Goal: Task Accomplishment & Management: Use online tool/utility

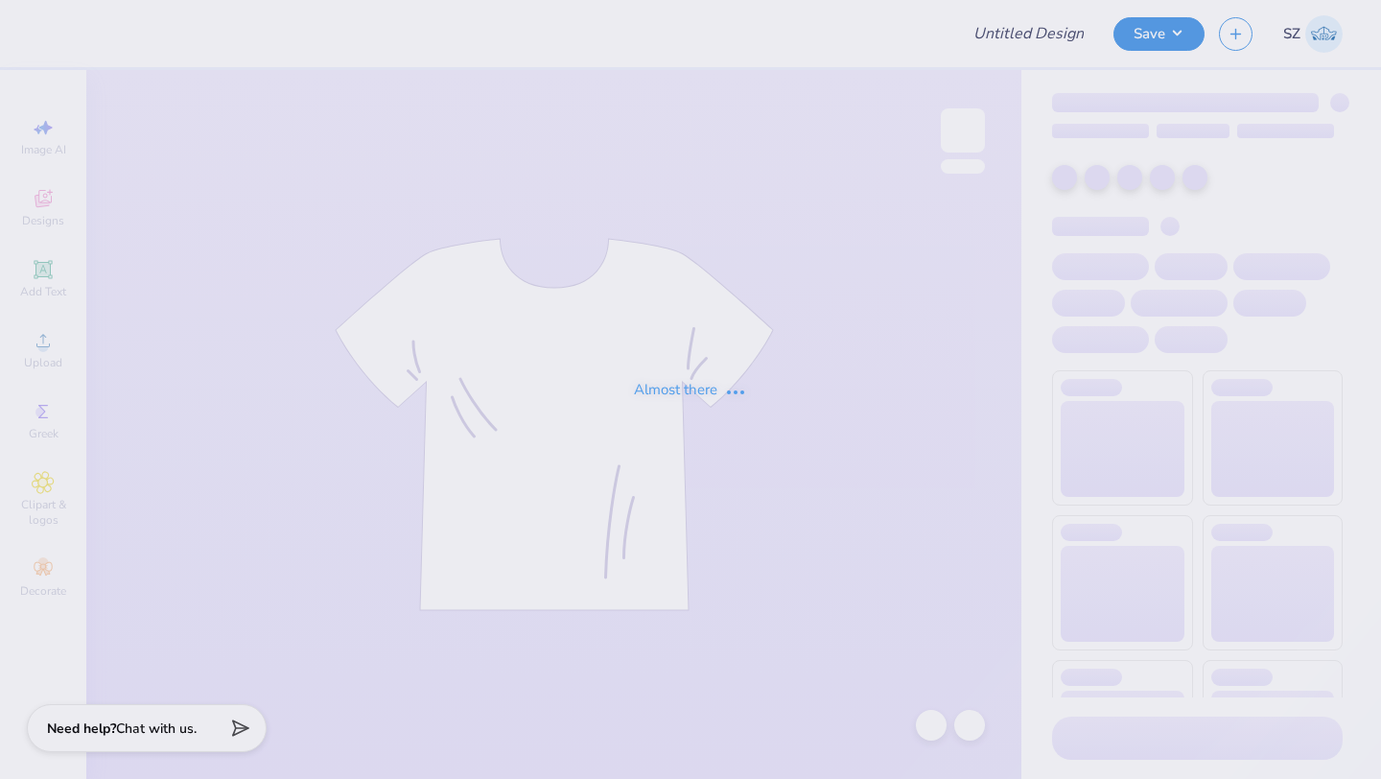
type input "Merch for [PERSON_NAME]"
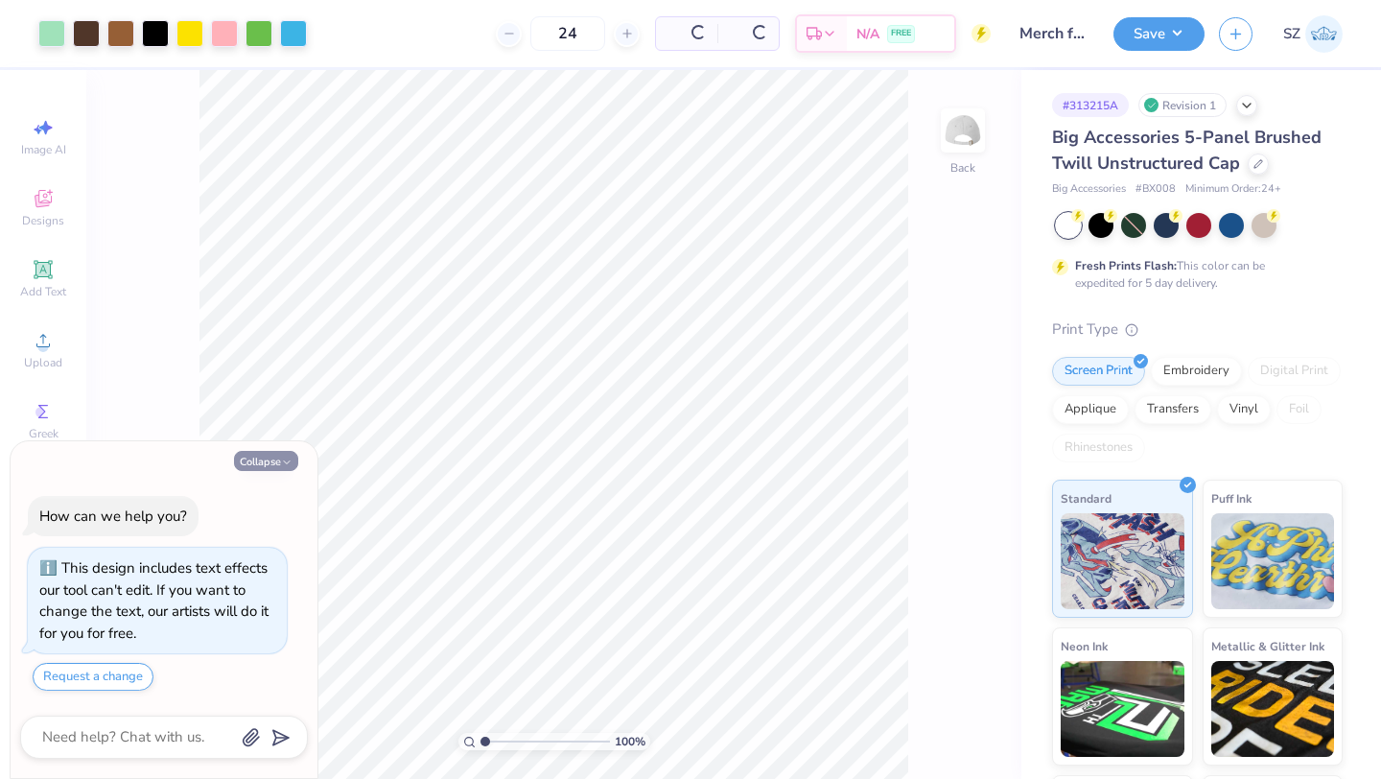
click at [269, 461] on button "Collapse" at bounding box center [266, 461] width 64 height 20
type textarea "x"
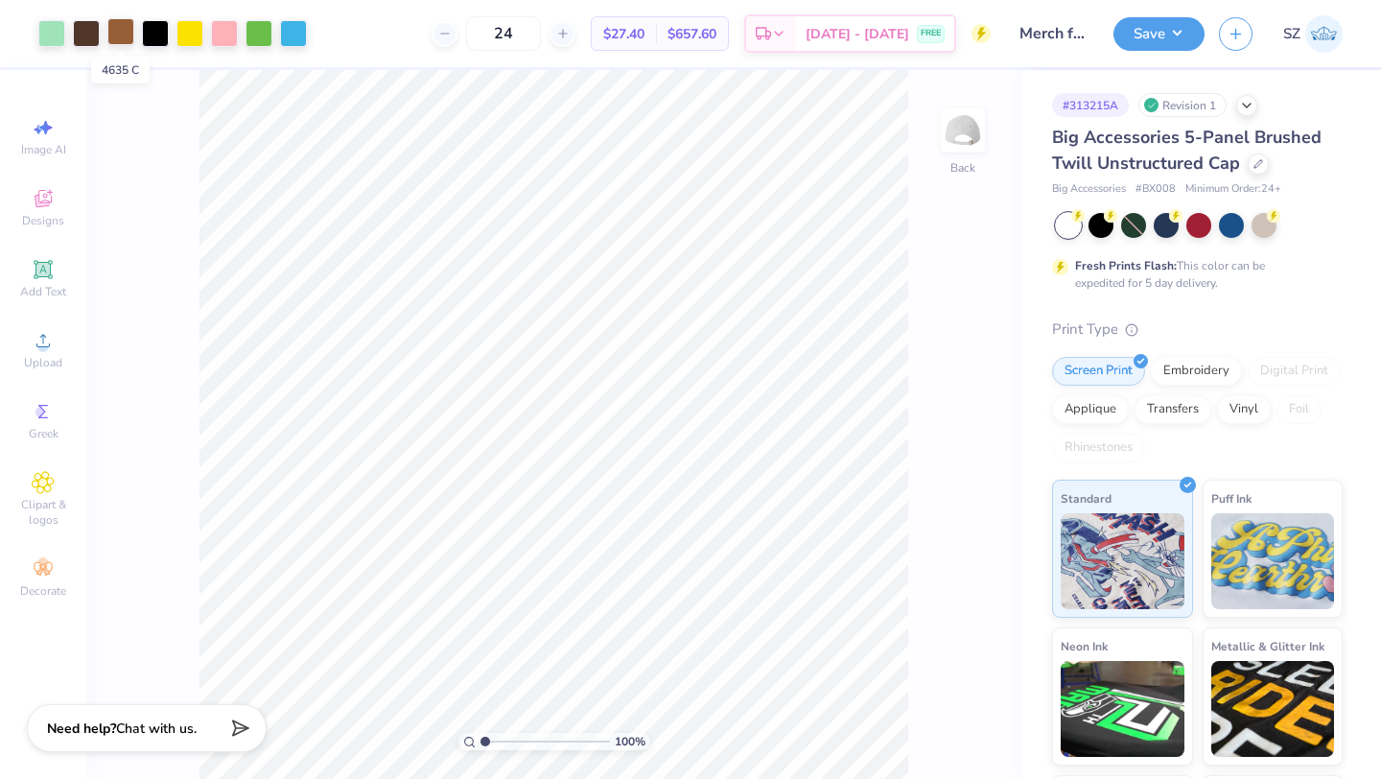
click at [120, 28] on div at bounding box center [120, 31] width 27 height 27
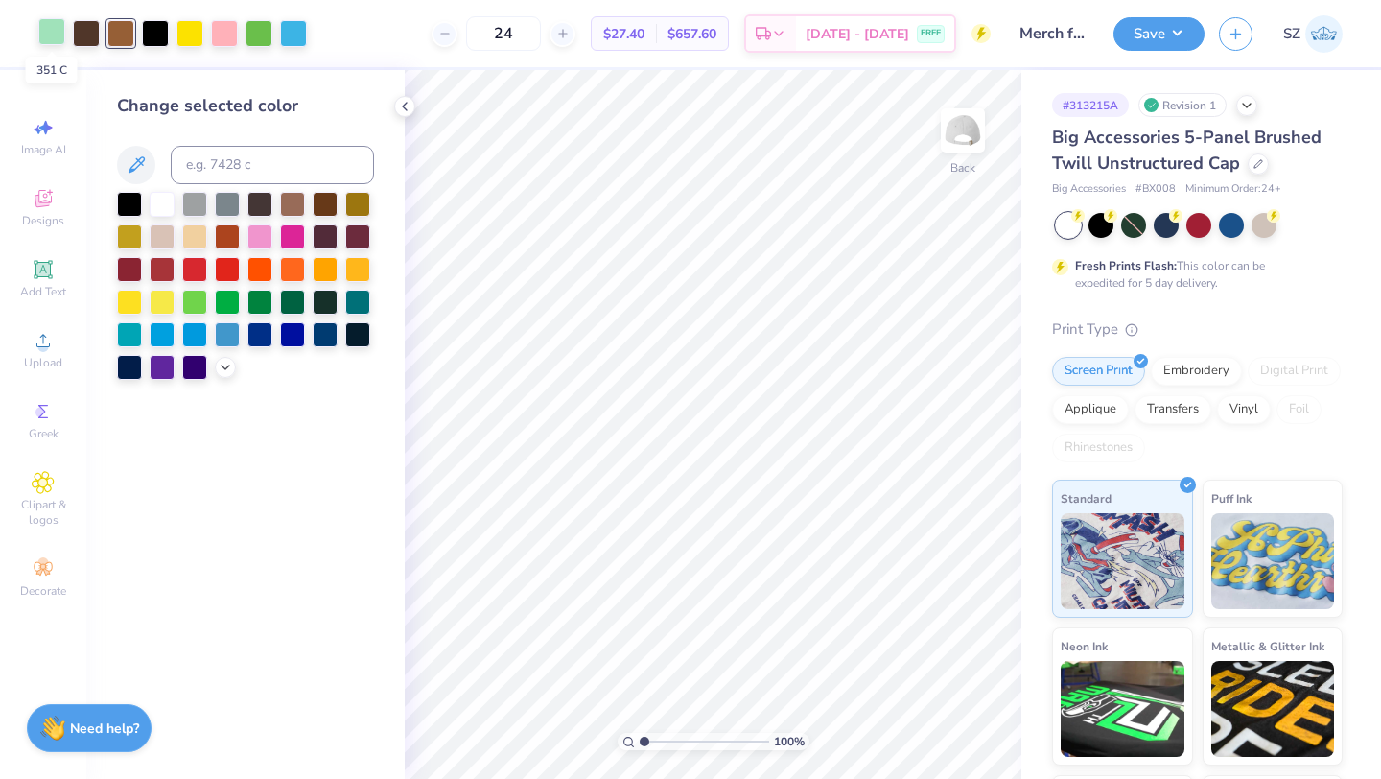
click at [58, 35] on div at bounding box center [51, 31] width 27 height 27
click at [122, 31] on div at bounding box center [120, 31] width 27 height 27
click at [84, 27] on div at bounding box center [86, 31] width 27 height 27
click at [236, 154] on input at bounding box center [272, 165] width 203 height 38
type input "351"
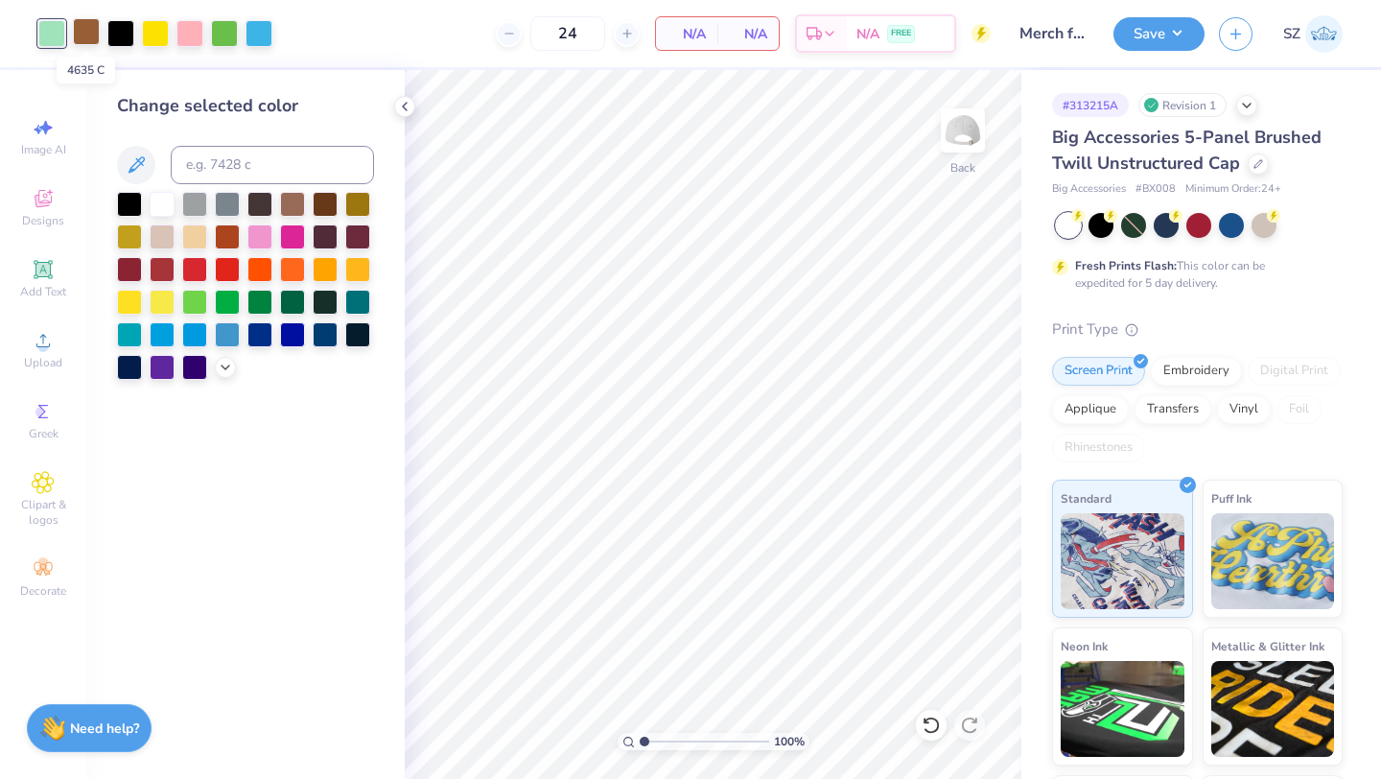
click at [85, 33] on div at bounding box center [86, 31] width 27 height 27
click at [85, 33] on div at bounding box center [86, 33] width 27 height 27
click at [224, 170] on input at bounding box center [272, 165] width 203 height 38
type input "351"
click at [233, 175] on input "351" at bounding box center [272, 165] width 203 height 38
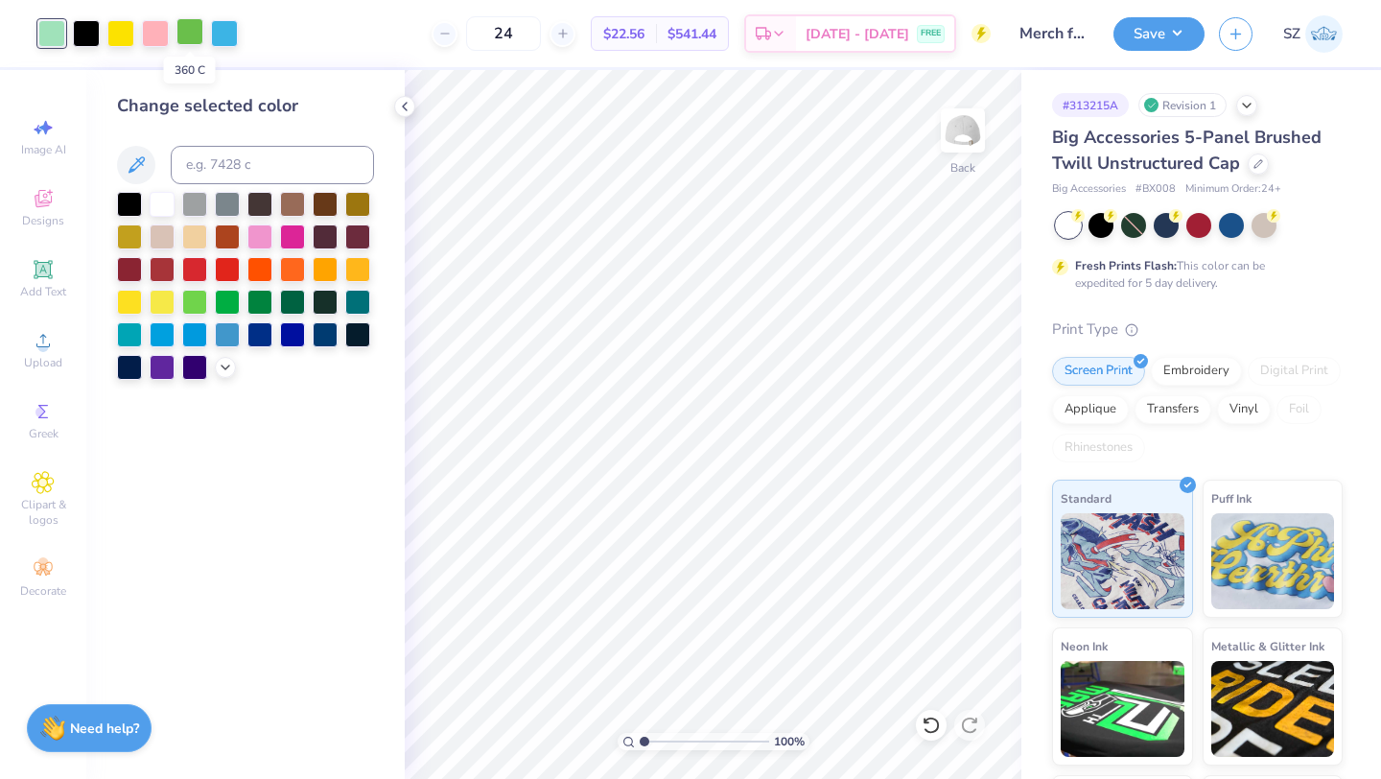
click at [184, 35] on div at bounding box center [189, 31] width 27 height 27
click at [228, 160] on input at bounding box center [272, 165] width 203 height 38
type input "351"
click at [409, 106] on icon at bounding box center [404, 106] width 15 height 15
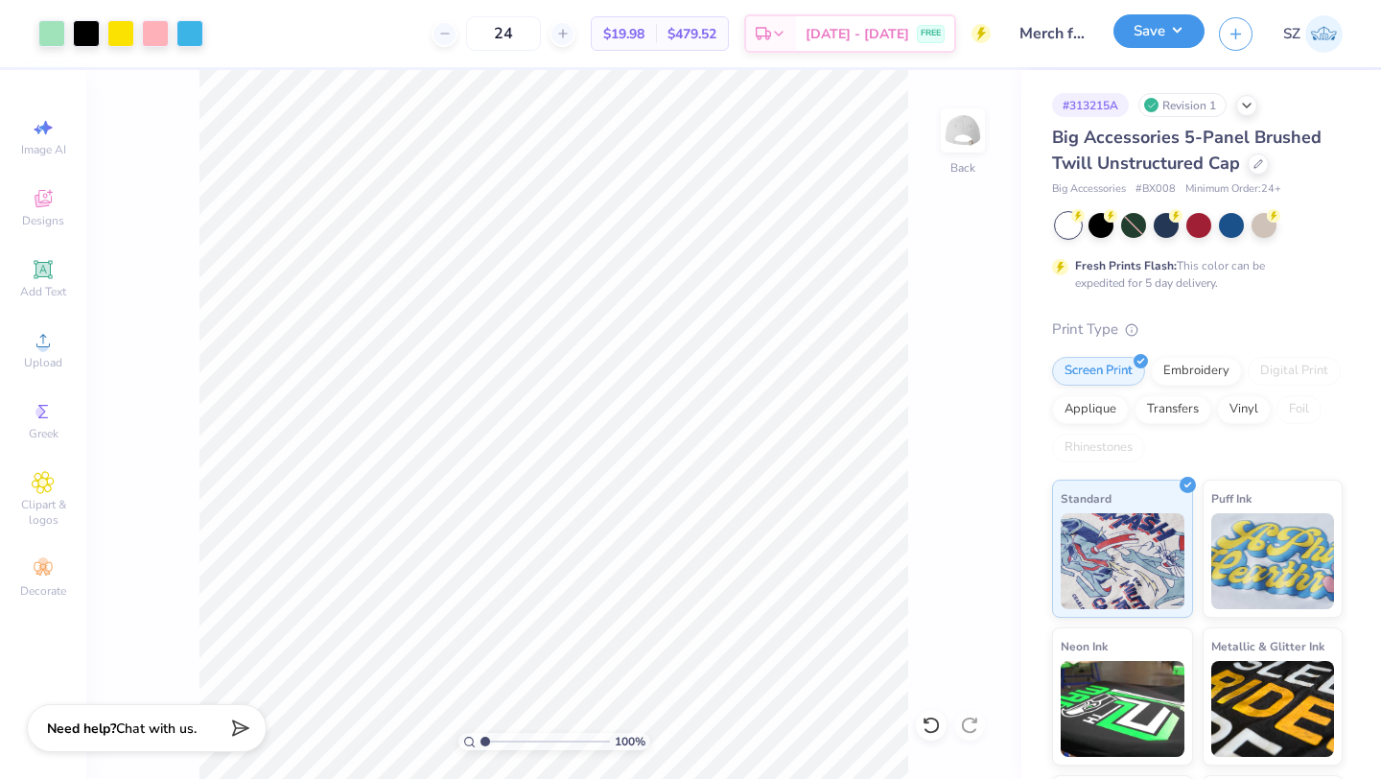
click at [1159, 39] on button "Save" at bounding box center [1158, 31] width 91 height 34
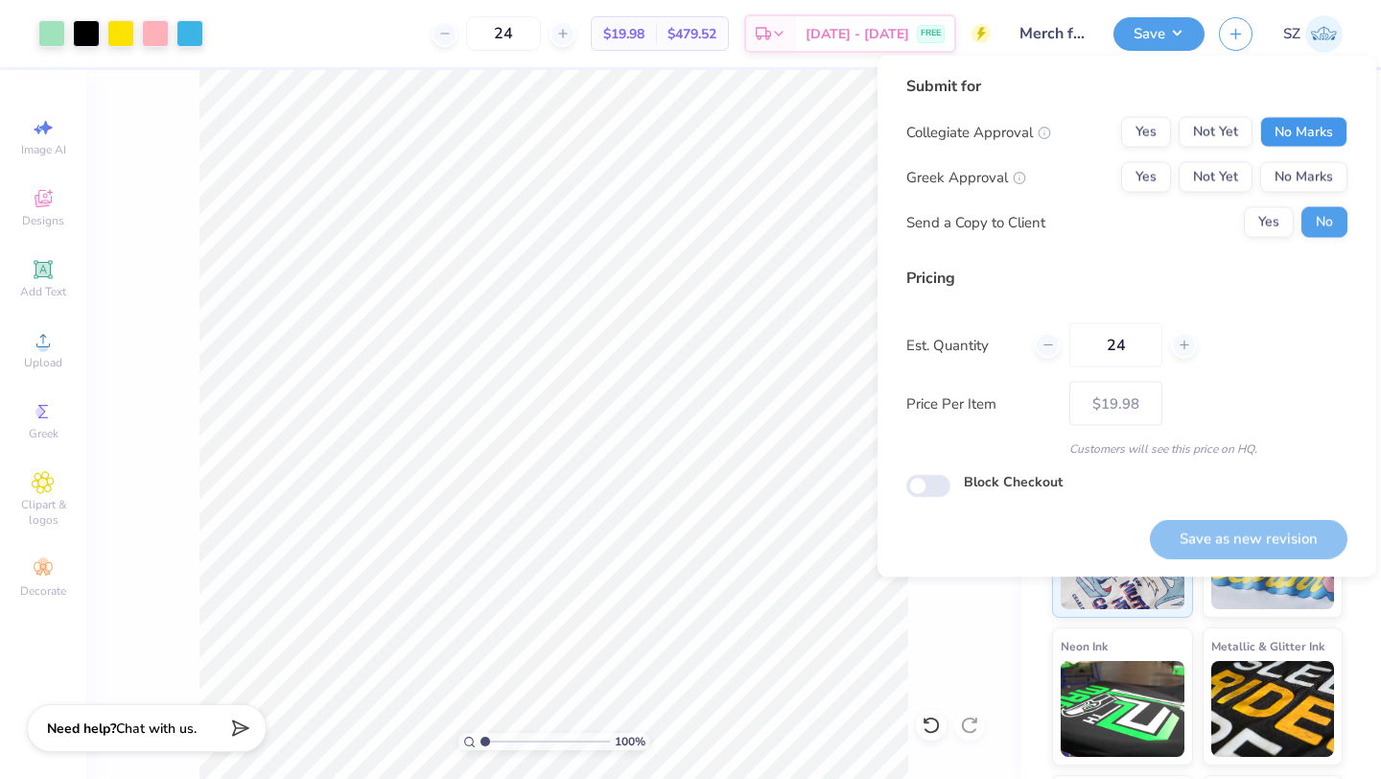
click at [1324, 135] on button "No Marks" at bounding box center [1303, 132] width 87 height 31
click at [1323, 172] on button "No Marks" at bounding box center [1303, 177] width 87 height 31
drag, startPoint x: 1088, startPoint y: 340, endPoint x: 977, endPoint y: 339, distance: 111.2
click at [977, 339] on div "Est. Quantity 24" at bounding box center [1126, 345] width 441 height 44
type input "0"
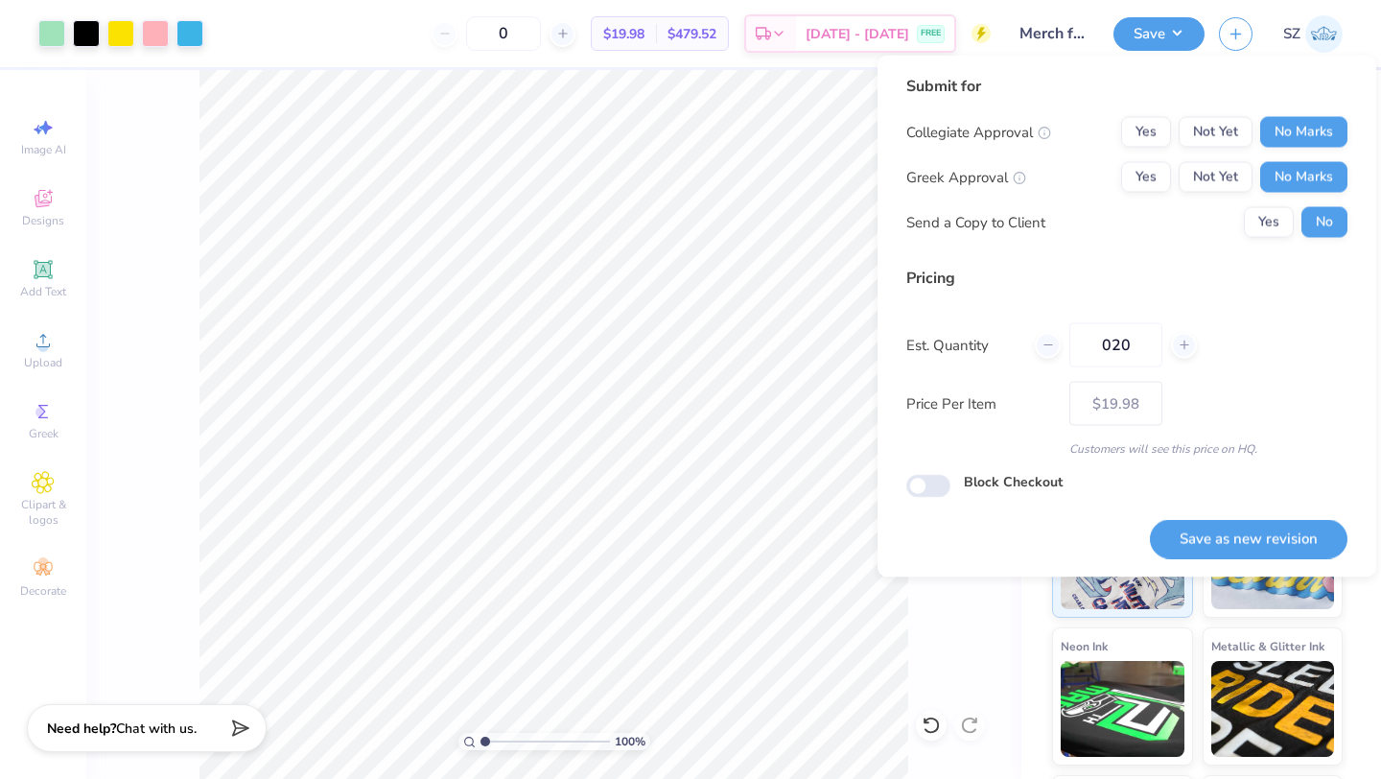
type input "0200"
type input "200"
type input "$10.21"
type input "0200"
click at [1250, 530] on button "Save as new revision" at bounding box center [1249, 538] width 198 height 39
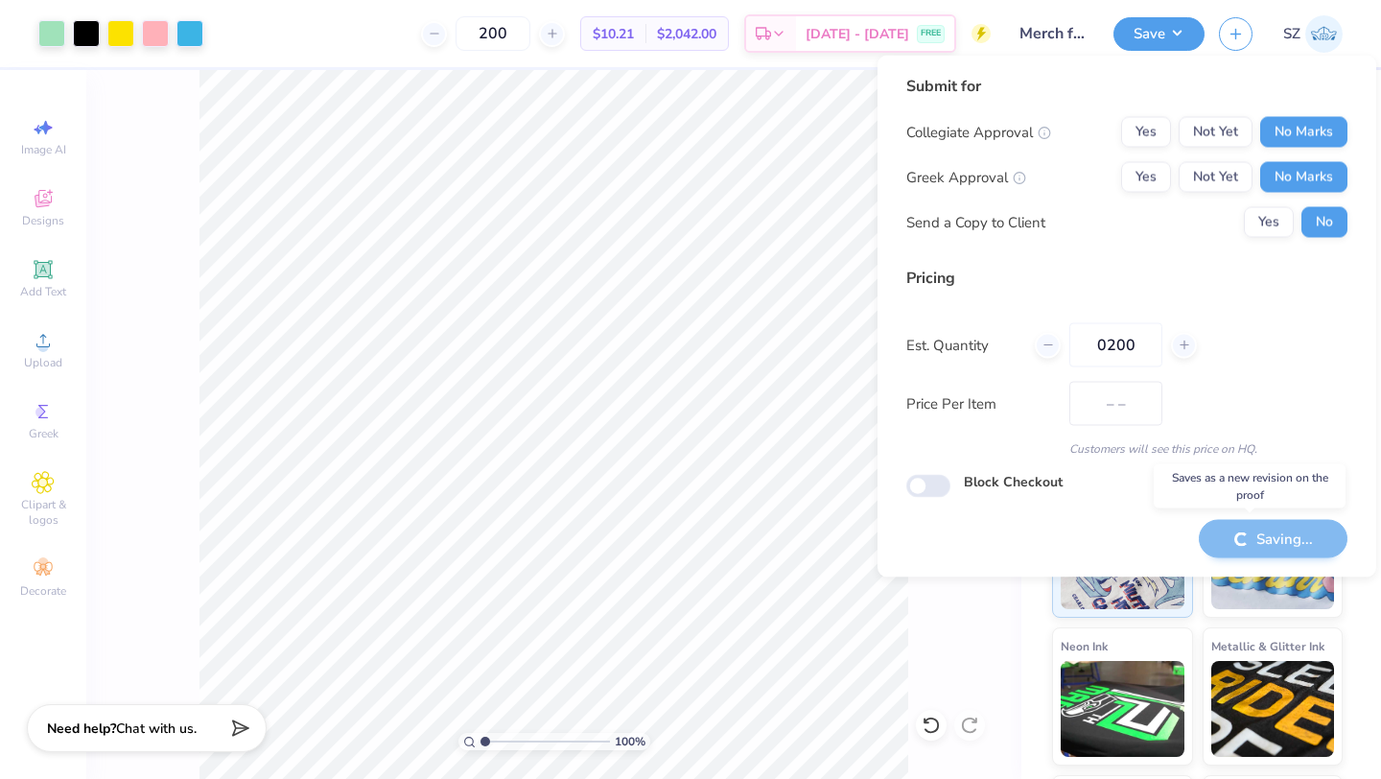
type input "$10.21"
